Goal: Information Seeking & Learning: Learn about a topic

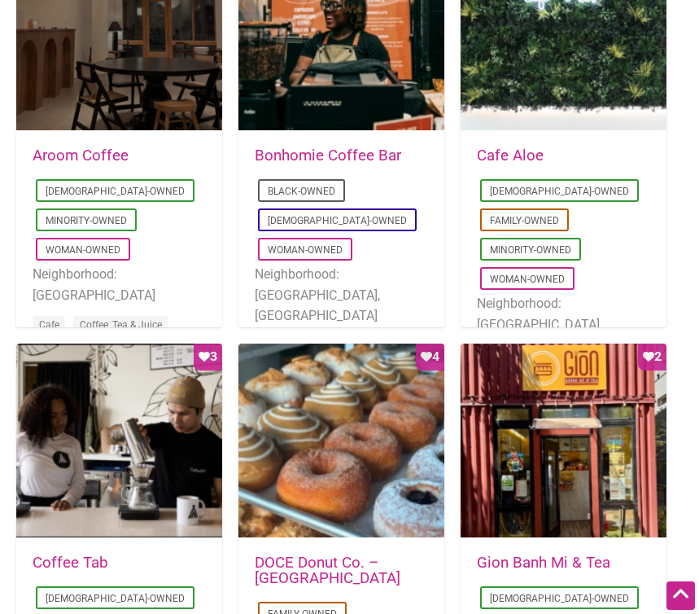
scroll to position [899, 0]
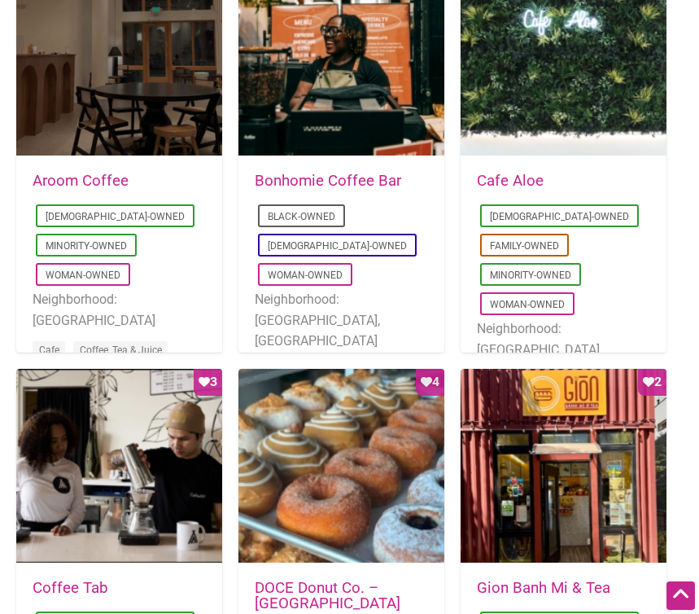
click at [111, 175] on link "Aroom Coffee" at bounding box center [81, 181] width 96 height 18
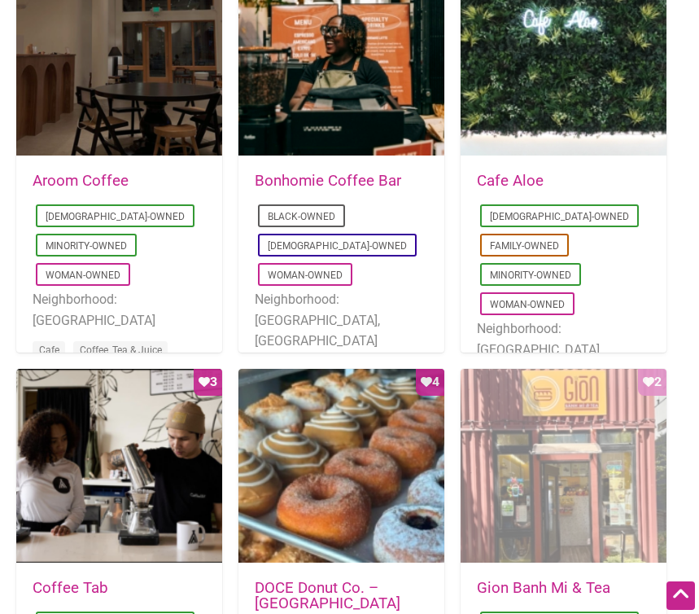
scroll to position [916, 0]
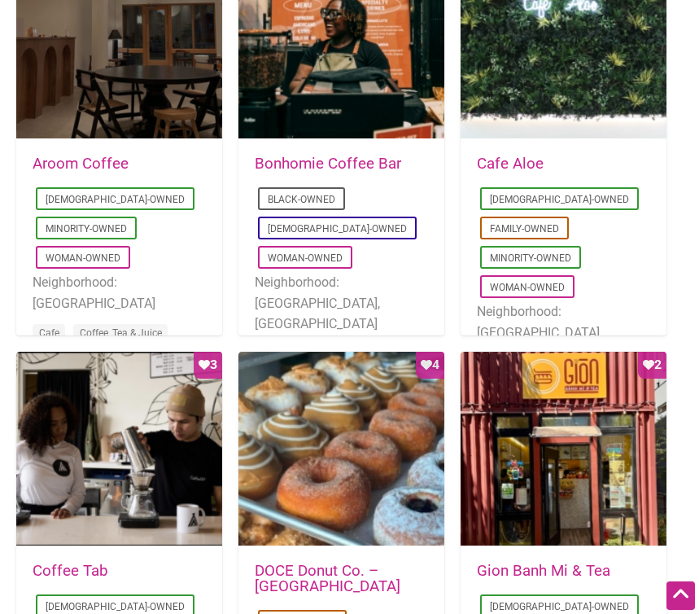
click at [505, 160] on link "Cafe Aloe" at bounding box center [510, 164] width 67 height 18
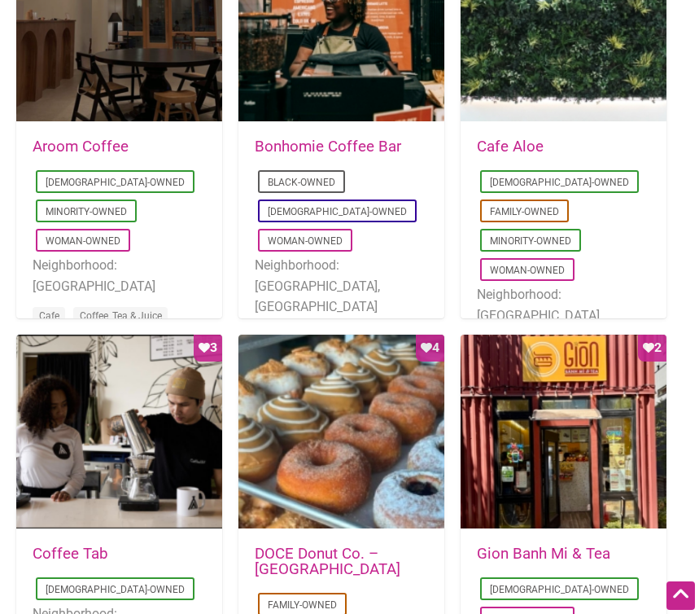
click at [277, 146] on link "Bonhomie Coffee Bar" at bounding box center [328, 147] width 146 height 18
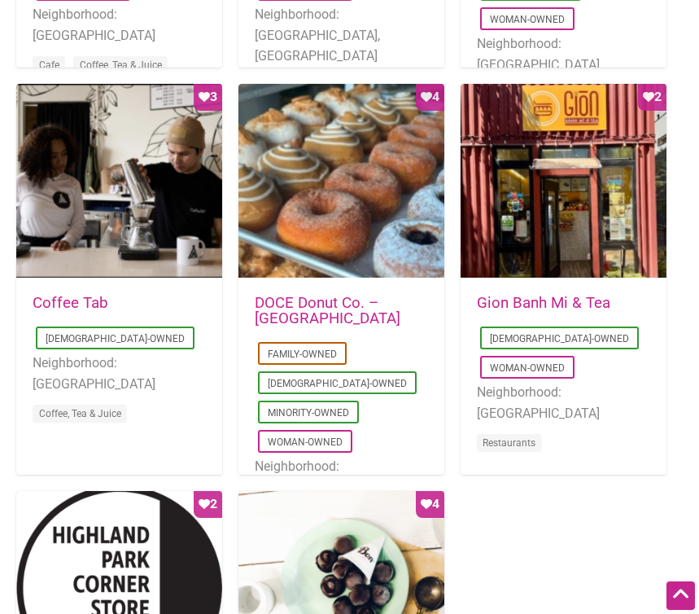
scroll to position [1195, 0]
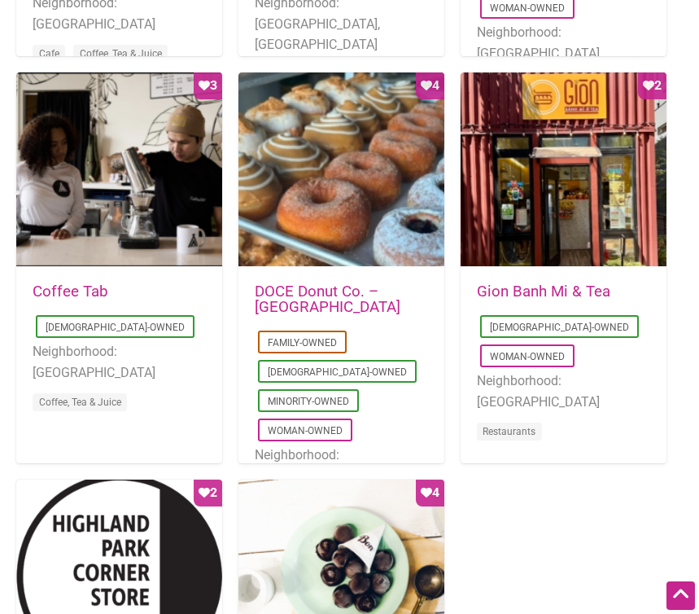
click at [312, 295] on link "DOCE Donut Co. – [GEOGRAPHIC_DATA]" at bounding box center [328, 298] width 146 height 33
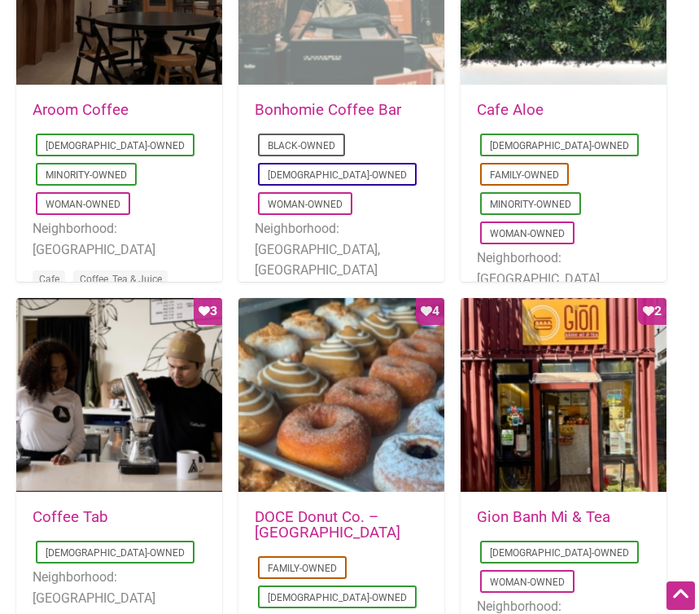
scroll to position [971, 0]
